Goal: Use online tool/utility: Utilize a website feature to perform a specific function

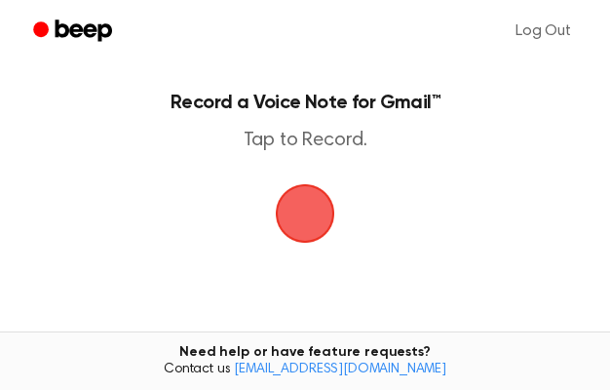
click at [311, 235] on span "button" at bounding box center [305, 213] width 55 height 55
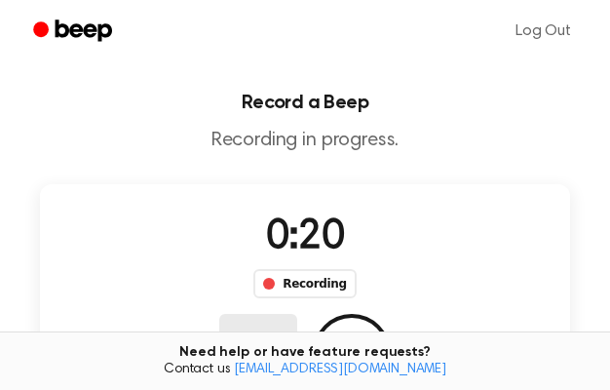
click at [297, 314] on button "Delete" at bounding box center [258, 353] width 78 height 78
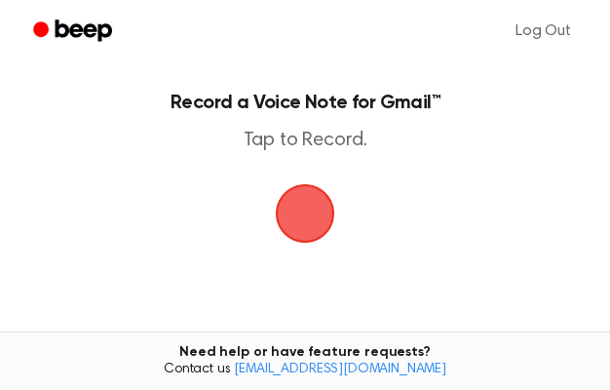
click at [312, 223] on span "button" at bounding box center [305, 213] width 55 height 55
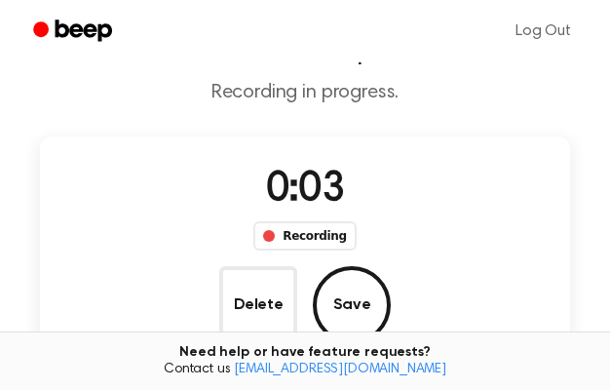
scroll to position [56, 0]
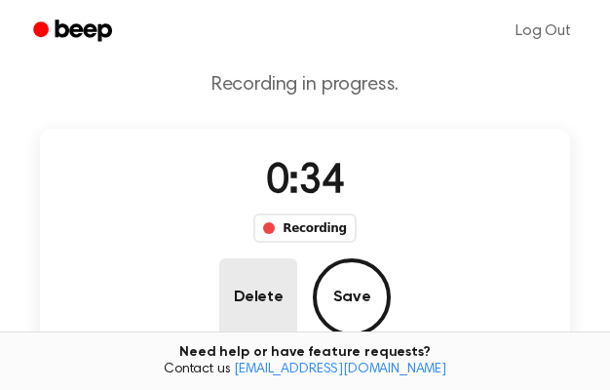
click at [297, 258] on button "Delete" at bounding box center [258, 297] width 78 height 78
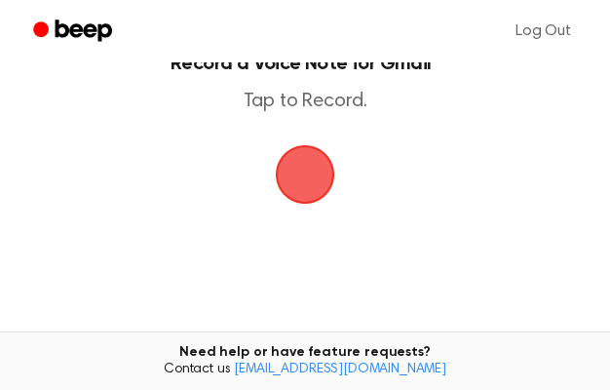
click at [315, 180] on span "button" at bounding box center [305, 174] width 55 height 55
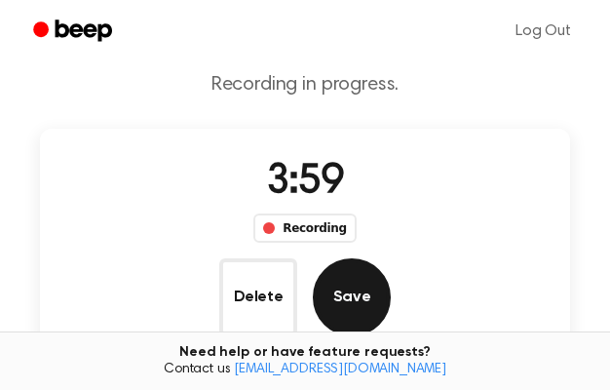
click at [391, 258] on button "Save" at bounding box center [352, 297] width 78 height 78
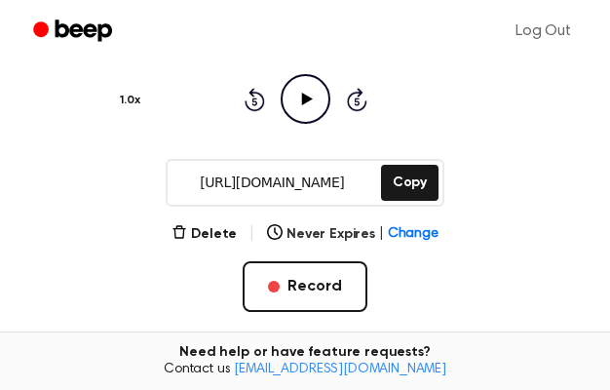
scroll to position [217, 0]
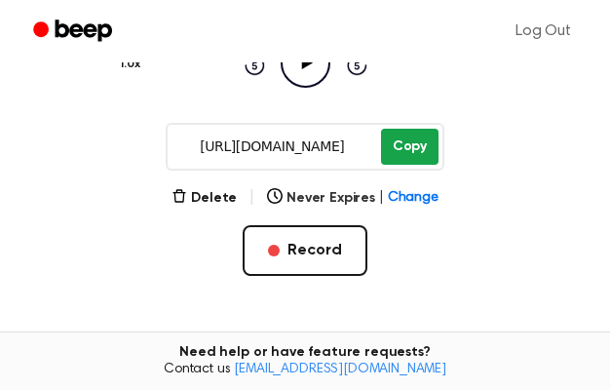
click at [402, 157] on button "Copy" at bounding box center [410, 147] width 58 height 36
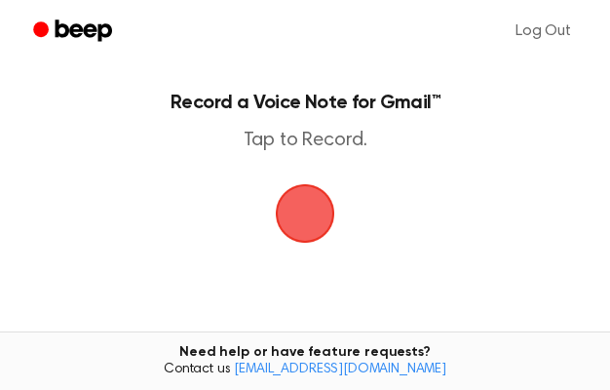
click at [310, 229] on span "button" at bounding box center [305, 213] width 70 height 70
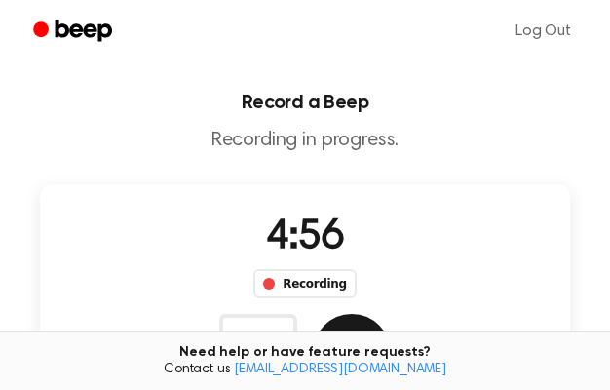
click at [391, 314] on button "Save" at bounding box center [352, 353] width 78 height 78
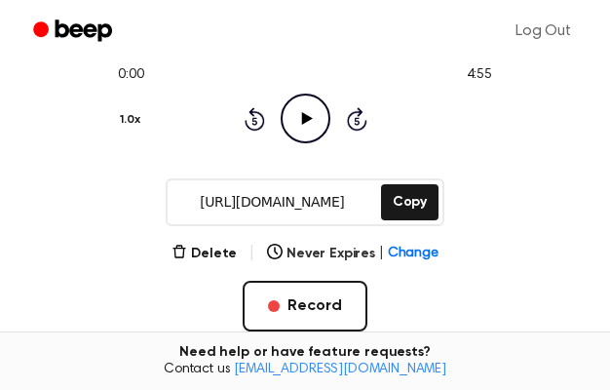
scroll to position [163, 0]
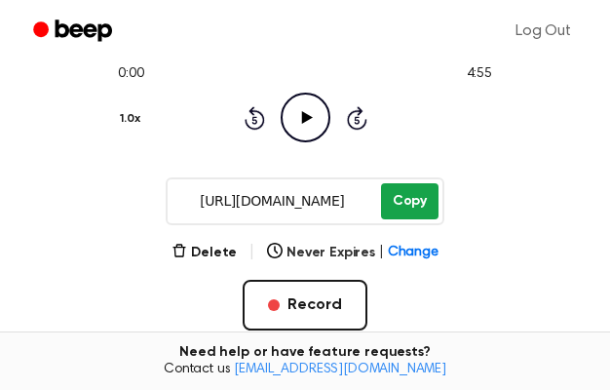
click at [410, 217] on button "Copy" at bounding box center [410, 201] width 58 height 36
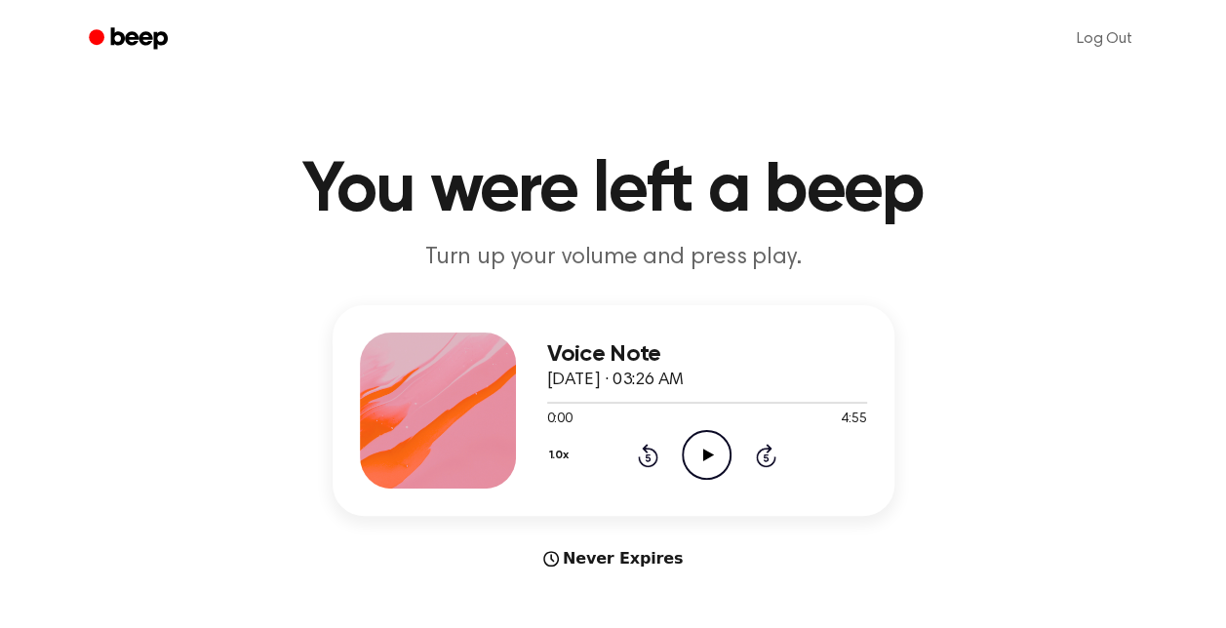
click at [694, 459] on icon "Play Audio" at bounding box center [707, 455] width 50 height 50
click at [706, 456] on icon "Pause Audio" at bounding box center [707, 455] width 50 height 50
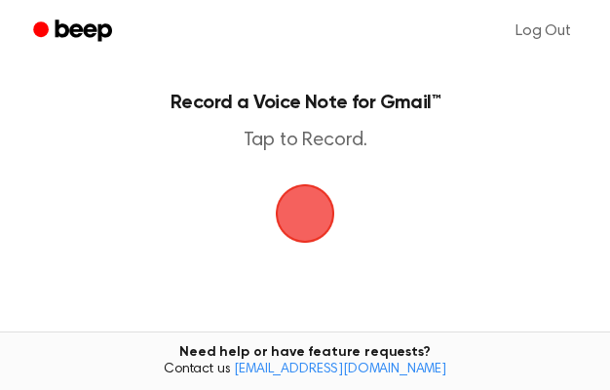
click at [313, 234] on span "button" at bounding box center [305, 213] width 55 height 55
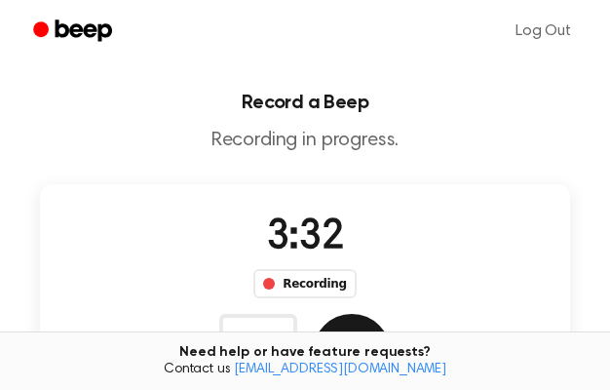
click at [391, 314] on button "Save" at bounding box center [352, 353] width 78 height 78
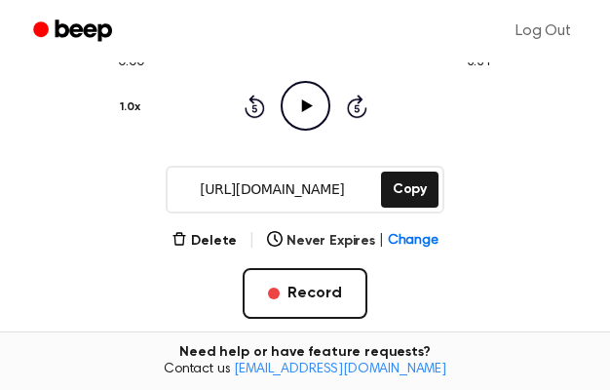
scroll to position [183, 0]
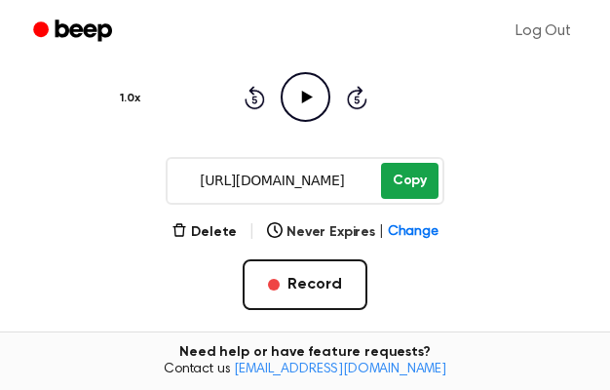
click at [419, 184] on button "Copy" at bounding box center [410, 181] width 58 height 36
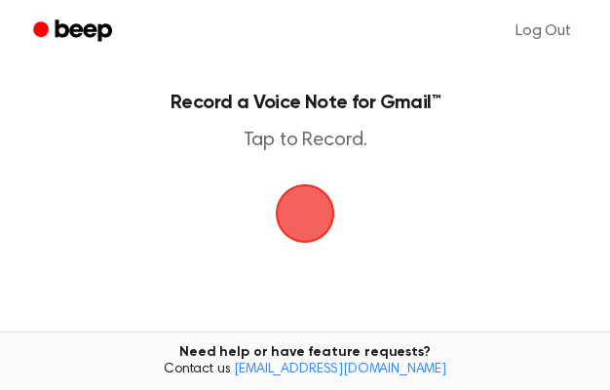
click at [309, 235] on span "button" at bounding box center [305, 213] width 55 height 55
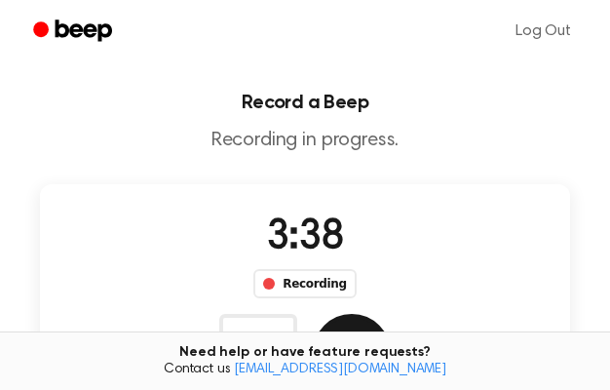
click at [391, 314] on button "Save" at bounding box center [352, 353] width 78 height 78
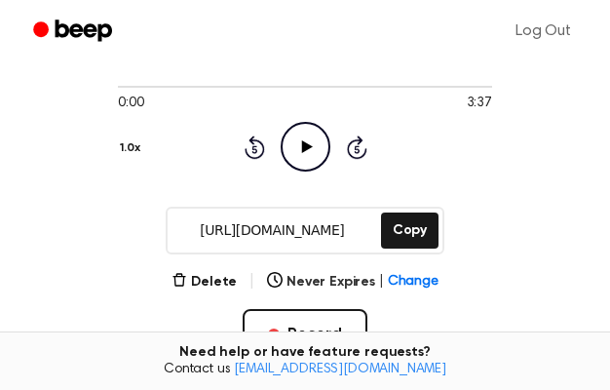
scroll to position [138, 0]
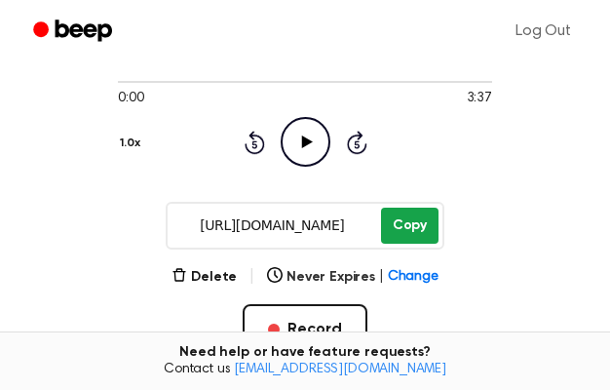
click at [398, 234] on button "Copy" at bounding box center [410, 226] width 58 height 36
